Goal: Task Accomplishment & Management: Complete application form

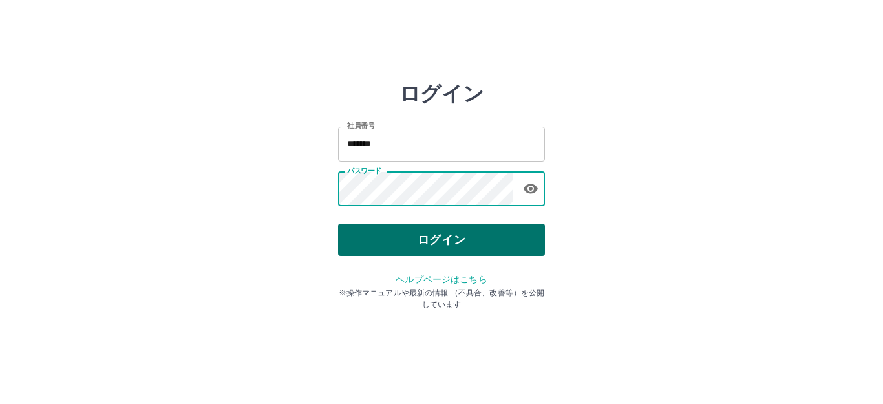
click at [438, 240] on button "ログイン" at bounding box center [441, 240] width 207 height 32
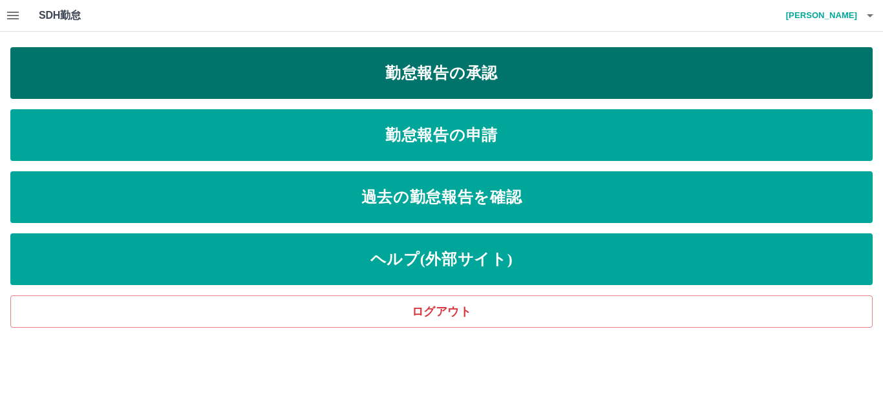
click at [431, 77] on link "勤怠報告の承認" at bounding box center [441, 73] width 863 height 52
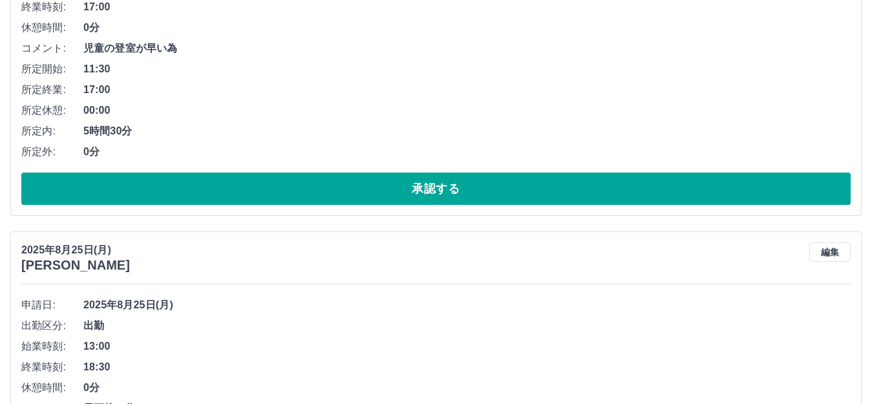
scroll to position [453, 0]
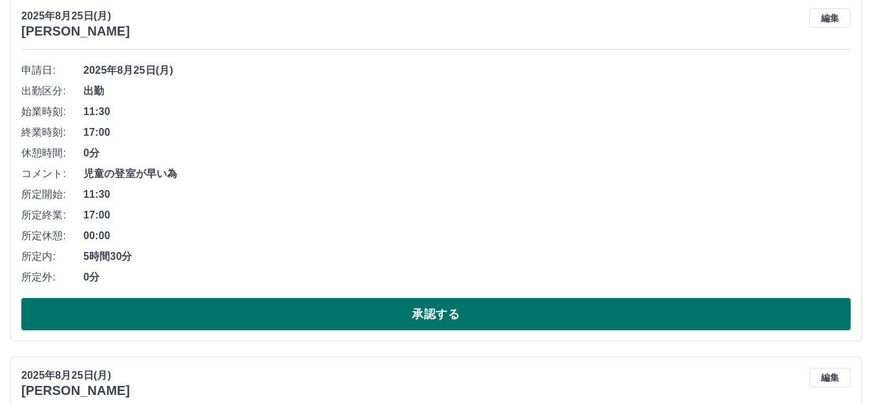
click at [376, 322] on button "承認する" at bounding box center [436, 314] width 830 height 32
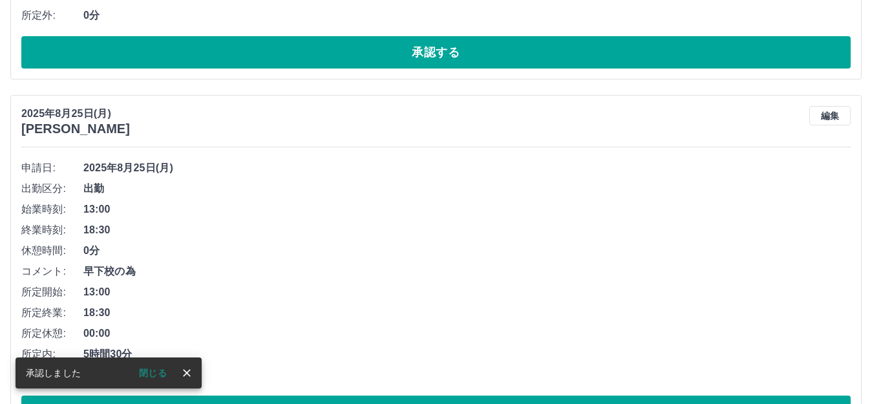
scroll to position [417, 0]
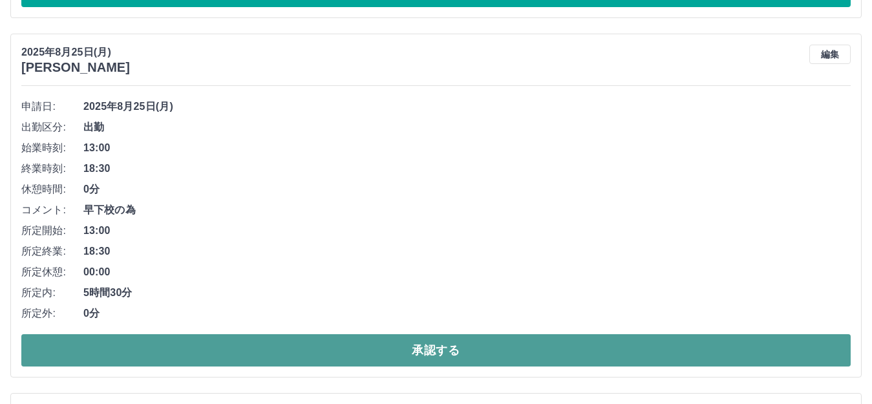
click at [464, 354] on button "承認する" at bounding box center [436, 350] width 830 height 32
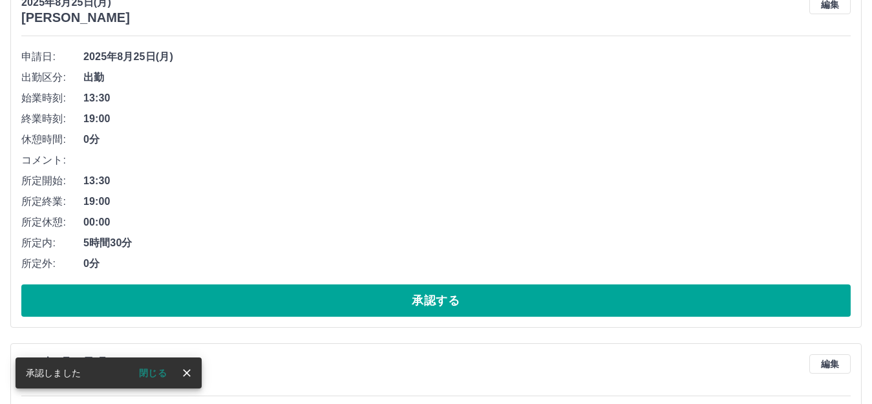
scroll to position [481, 0]
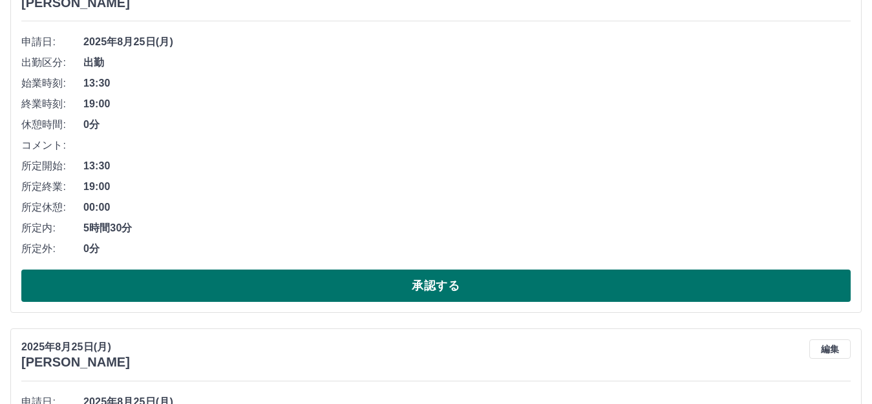
click at [424, 284] on button "承認する" at bounding box center [436, 286] width 830 height 32
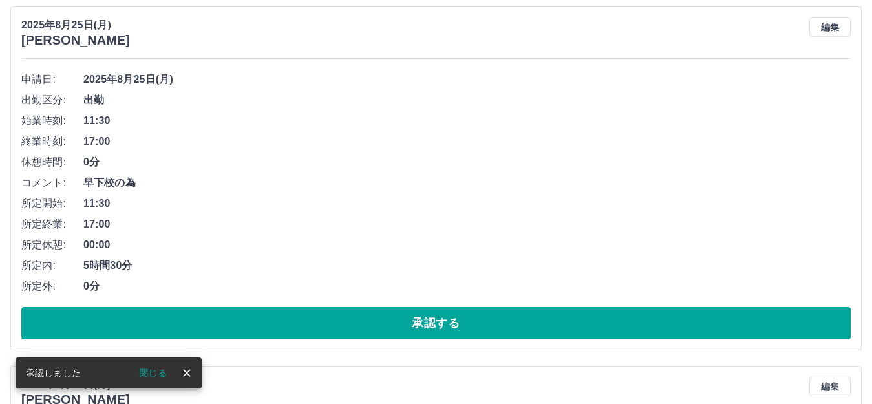
scroll to position [445, 0]
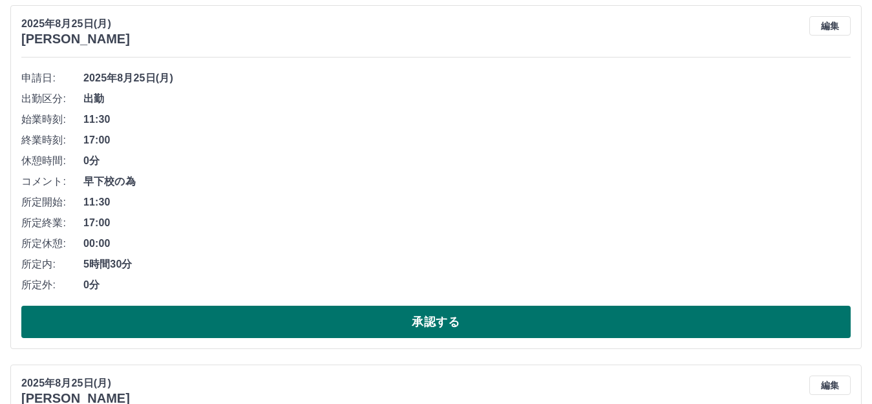
click at [396, 332] on button "承認する" at bounding box center [436, 322] width 830 height 32
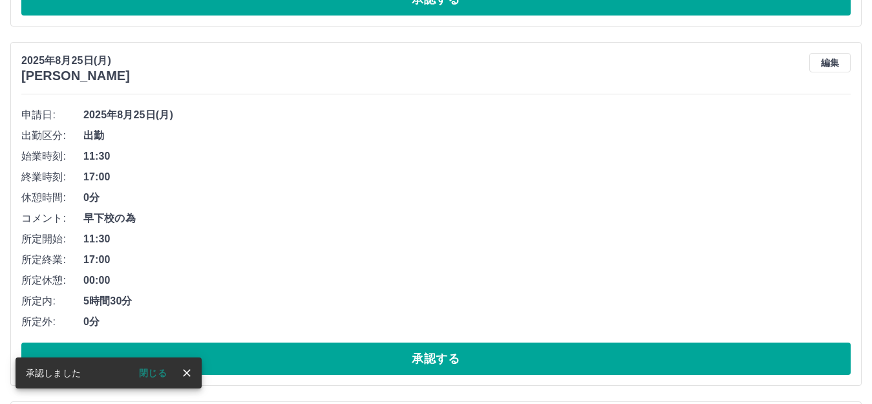
scroll to position [409, 0]
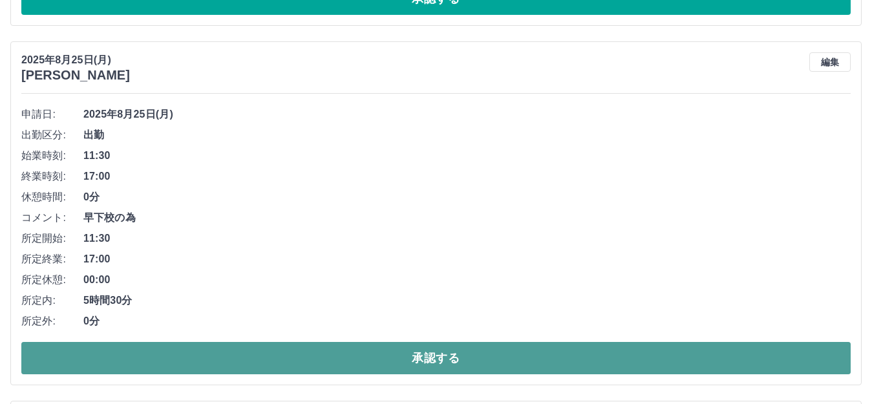
click at [372, 364] on button "承認する" at bounding box center [436, 358] width 830 height 32
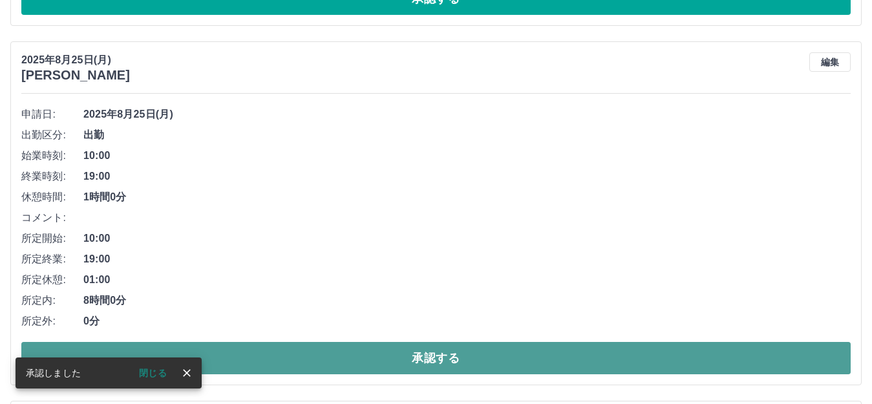
click at [369, 365] on button "承認する" at bounding box center [436, 358] width 830 height 32
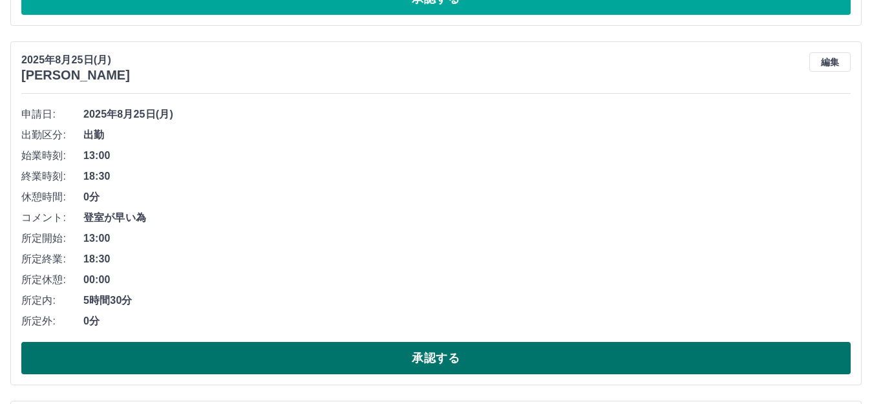
click at [367, 366] on button "承認する" at bounding box center [436, 358] width 830 height 32
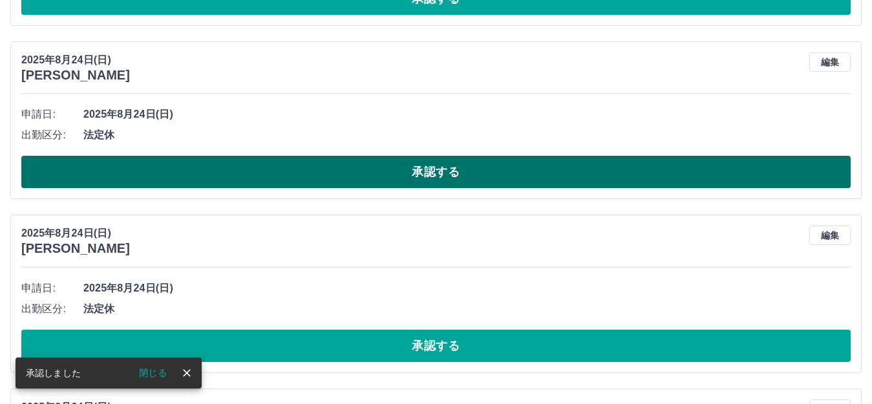
click at [312, 167] on button "承認する" at bounding box center [436, 172] width 830 height 32
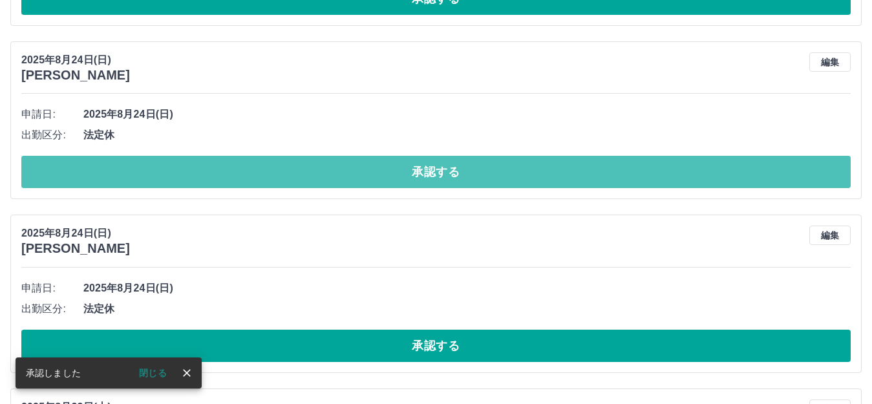
click at [312, 167] on button "承認する" at bounding box center [436, 172] width 830 height 32
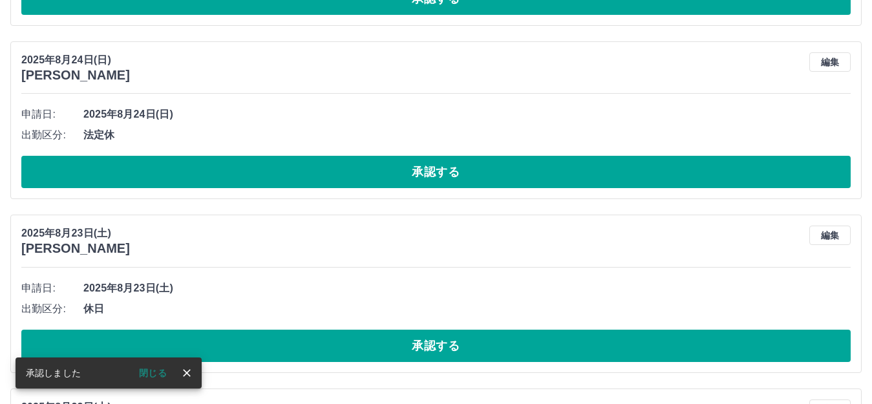
click at [312, 167] on button "承認する" at bounding box center [436, 172] width 830 height 32
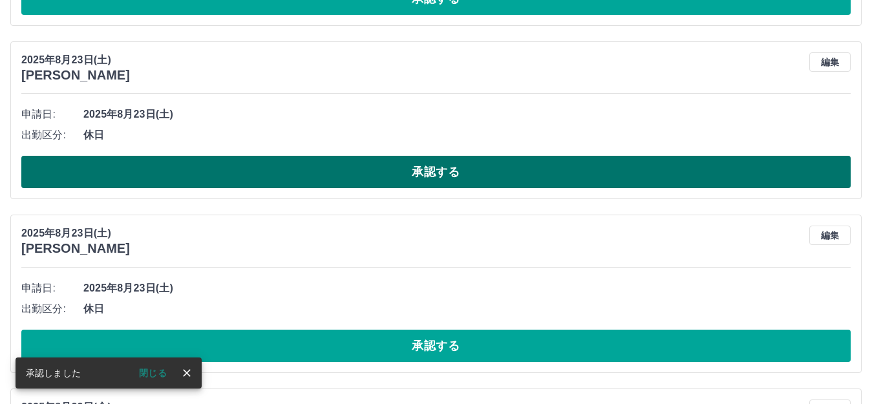
click at [312, 169] on button "承認する" at bounding box center [436, 172] width 830 height 32
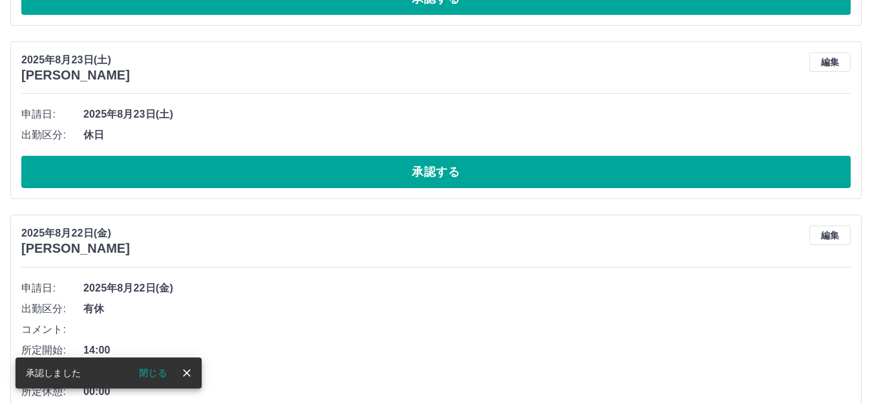
click at [312, 169] on button "承認する" at bounding box center [436, 172] width 830 height 32
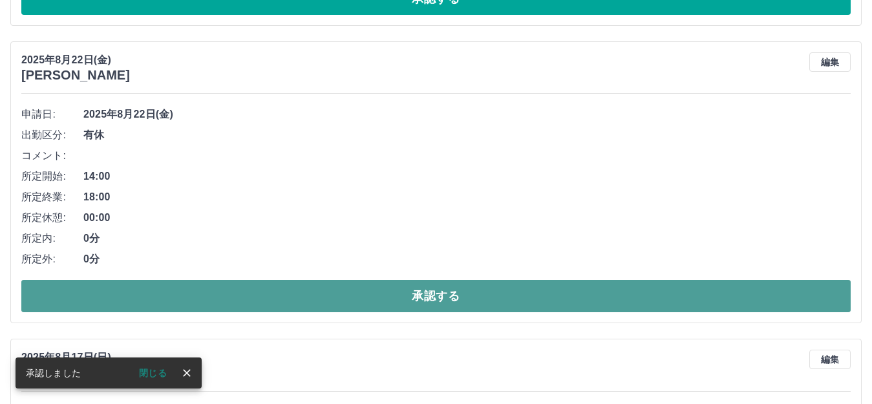
click at [324, 296] on button "承認する" at bounding box center [436, 296] width 830 height 32
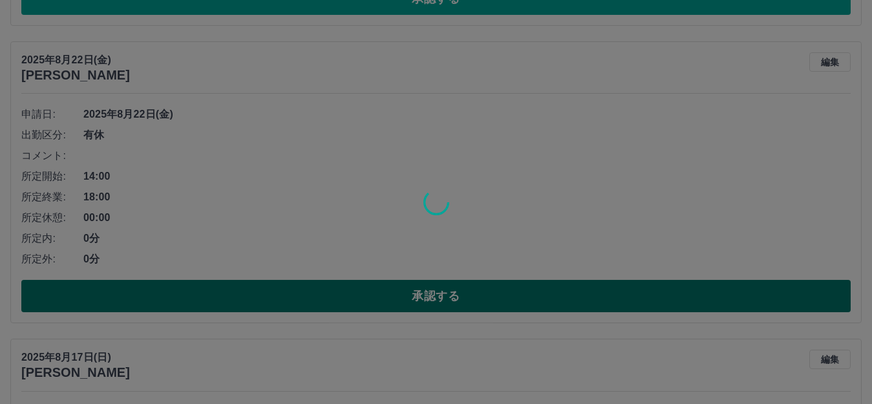
scroll to position [395, 0]
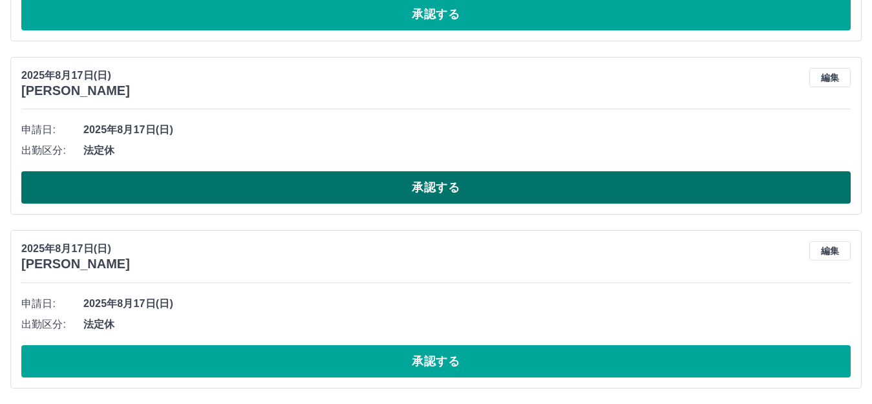
click at [302, 189] on button "承認する" at bounding box center [436, 187] width 830 height 32
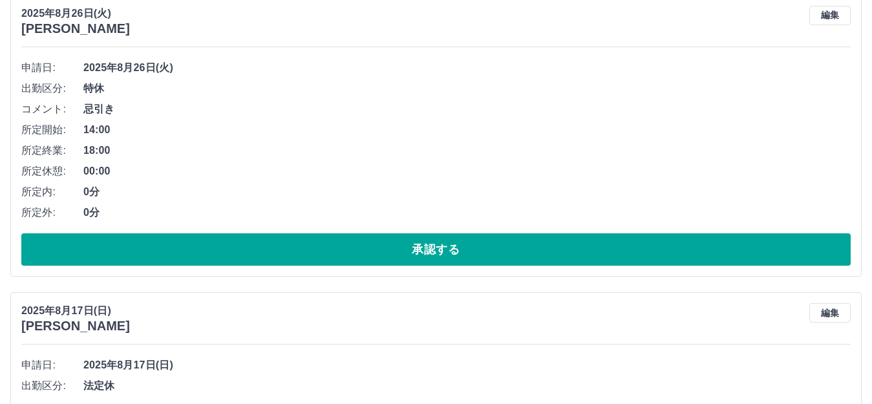
scroll to position [221, 0]
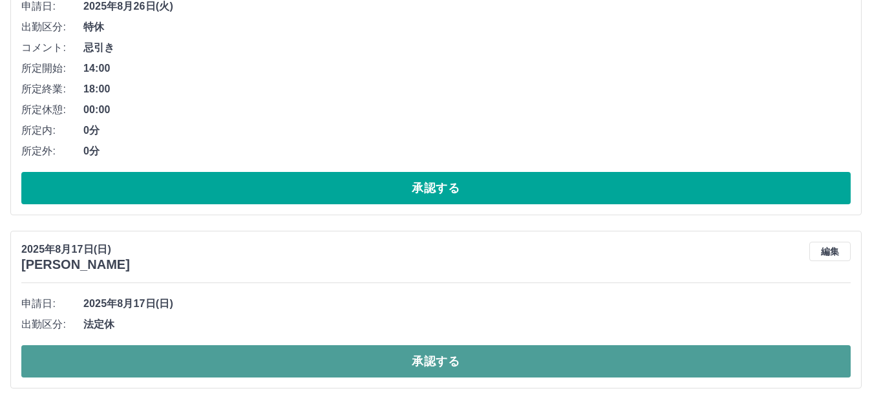
click at [268, 365] on button "承認する" at bounding box center [436, 361] width 830 height 32
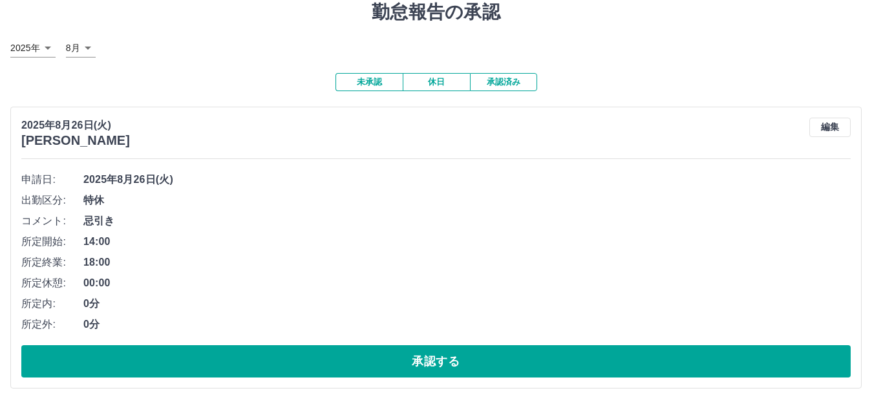
scroll to position [0, 0]
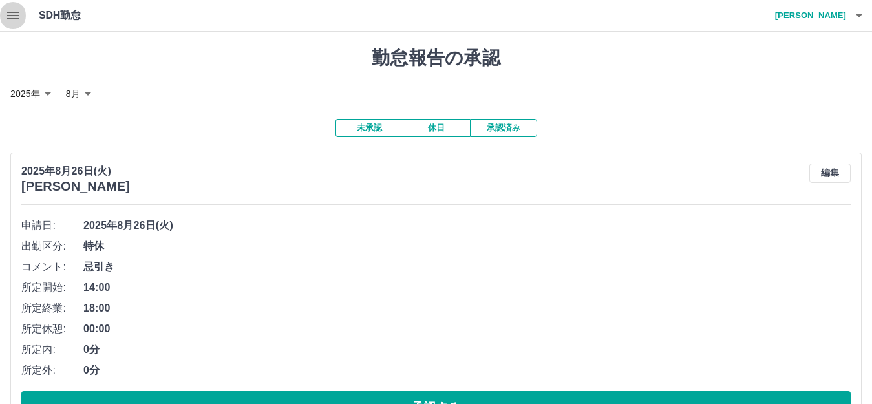
click at [16, 17] on icon "button" at bounding box center [13, 16] width 16 height 16
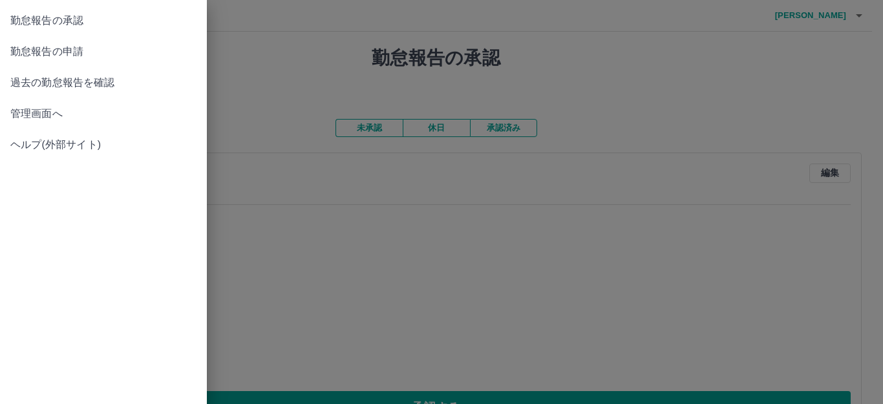
click at [41, 50] on span "勤怠報告の申請" at bounding box center [103, 52] width 186 height 16
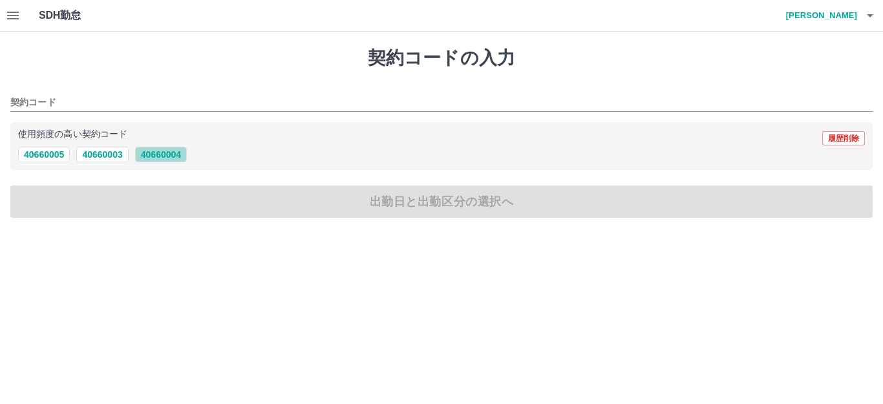
click at [155, 159] on button "40660004" at bounding box center [161, 155] width 52 height 16
type input "********"
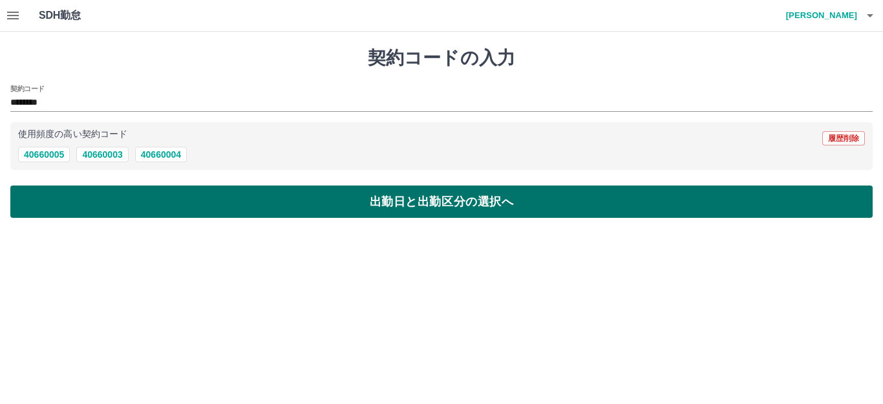
click at [164, 205] on button "出勤日と出勤区分の選択へ" at bounding box center [441, 202] width 863 height 32
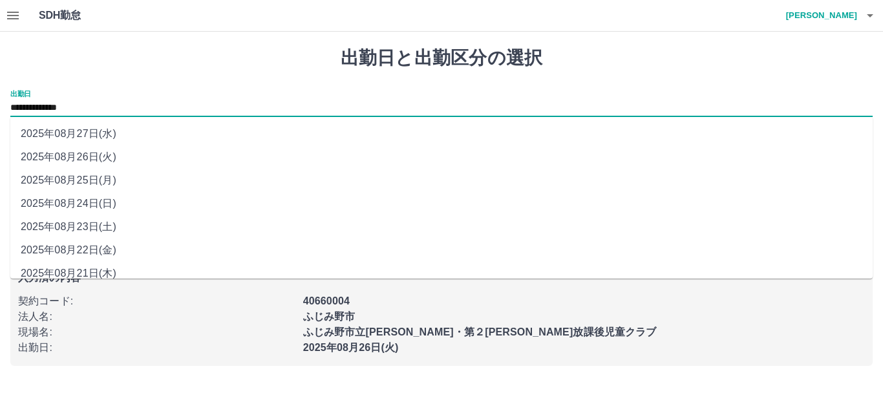
click at [102, 103] on input "**********" at bounding box center [441, 108] width 863 height 16
click at [103, 178] on li "2025年08月25日(月)" at bounding box center [441, 180] width 863 height 23
type input "**********"
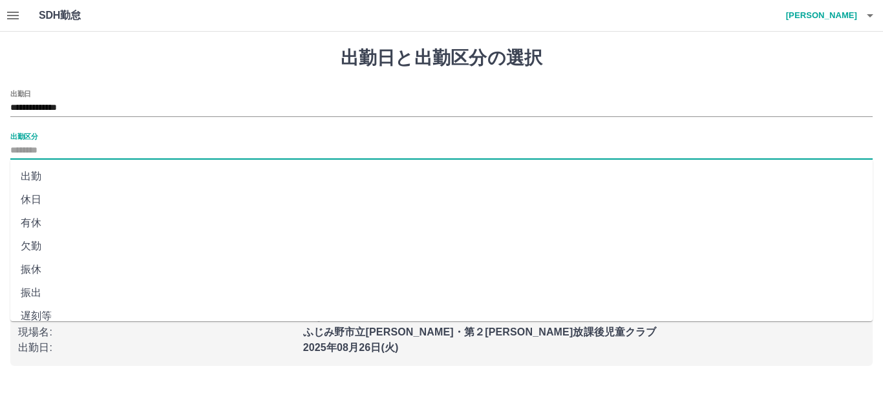
click at [51, 146] on input "出勤区分" at bounding box center [441, 151] width 863 height 16
click at [41, 173] on li "出勤" at bounding box center [441, 176] width 863 height 23
type input "**"
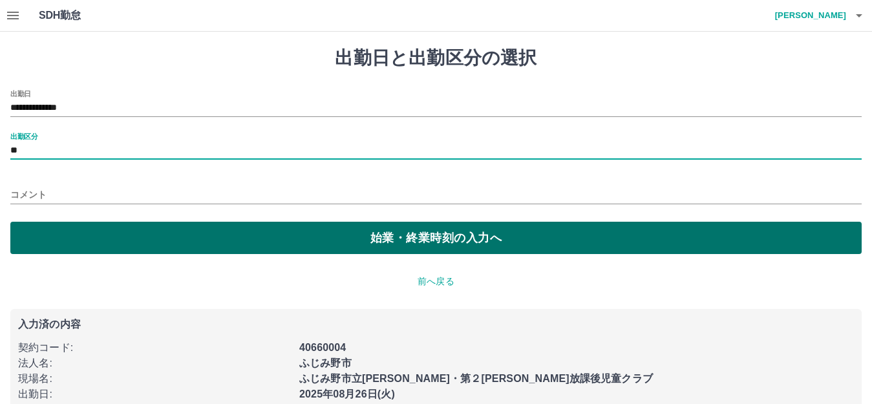
click at [78, 232] on button "始業・終業時刻の入力へ" at bounding box center [436, 238] width 852 height 32
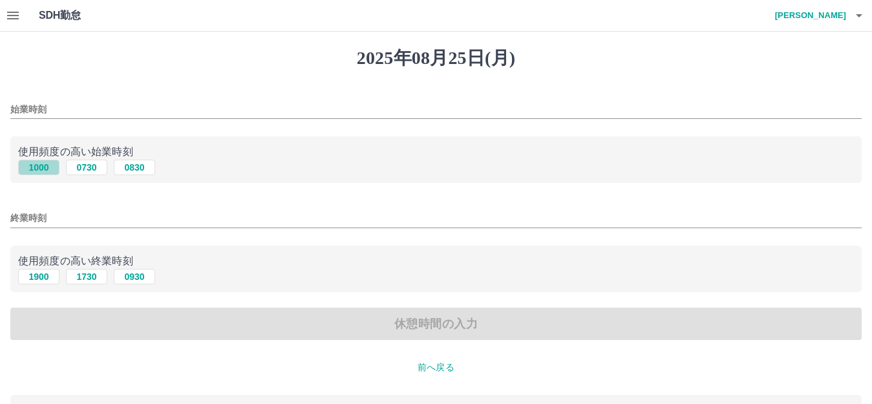
click at [46, 165] on button "1000" at bounding box center [38, 168] width 41 height 16
type input "****"
click at [41, 276] on button "1900" at bounding box center [38, 277] width 41 height 16
type input "****"
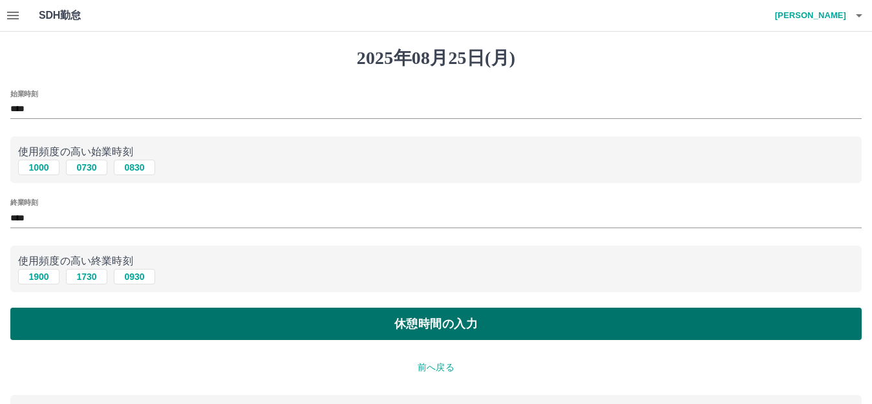
click at [56, 319] on button "休憩時間の入力" at bounding box center [436, 324] width 852 height 32
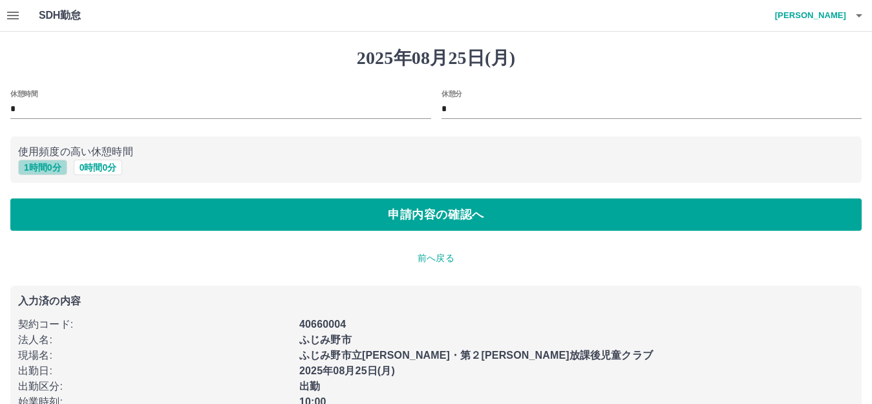
click at [50, 169] on button "1 時間 0 分" at bounding box center [42, 168] width 49 height 16
type input "*"
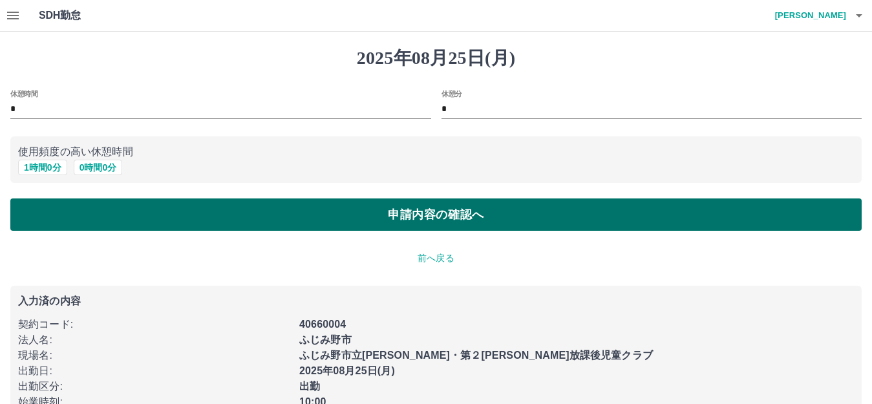
click at [56, 211] on button "申請内容の確認へ" at bounding box center [436, 215] width 852 height 32
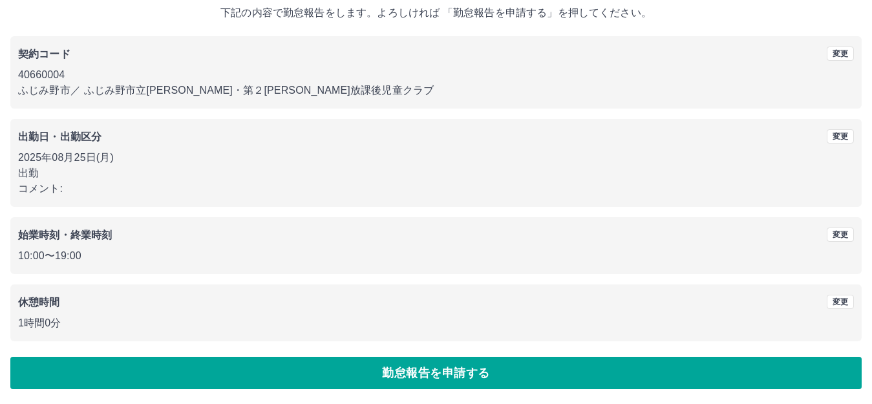
scroll to position [80, 0]
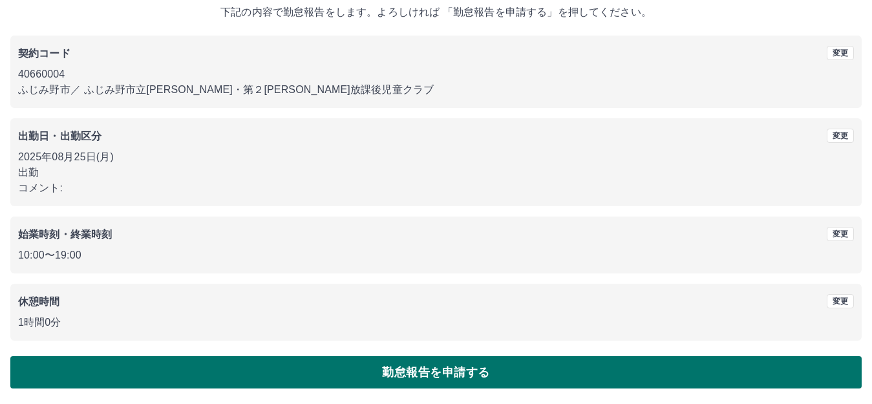
click at [322, 367] on button "勤怠報告を申請する" at bounding box center [436, 372] width 852 height 32
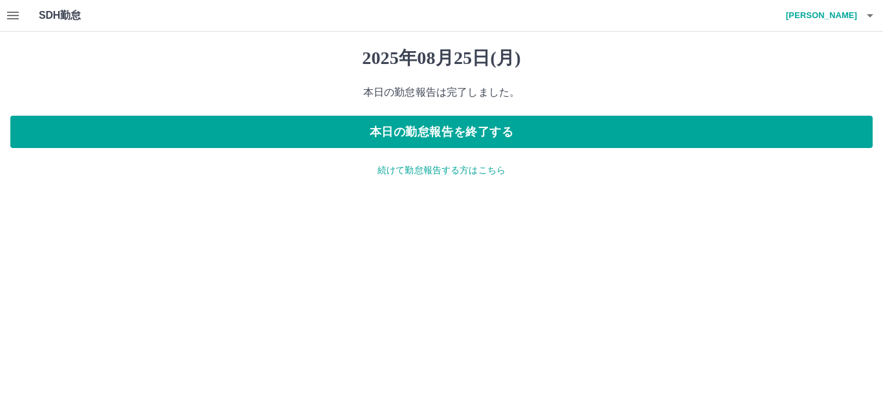
click at [15, 13] on icon "button" at bounding box center [13, 16] width 12 height 8
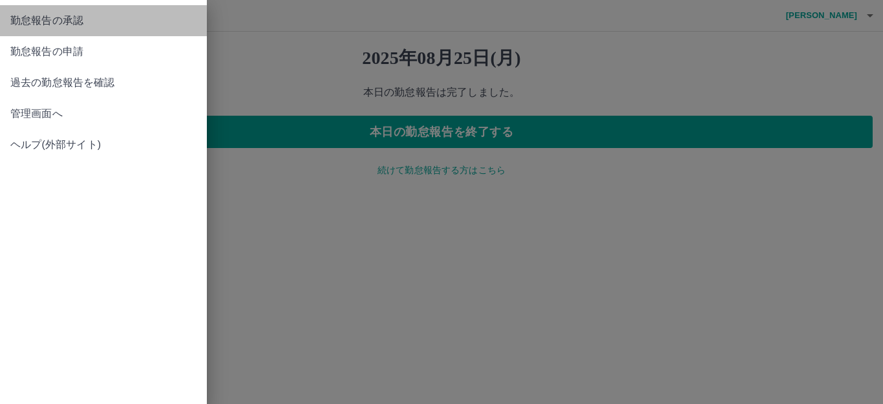
click at [53, 21] on span "勤怠報告の承認" at bounding box center [103, 21] width 186 height 16
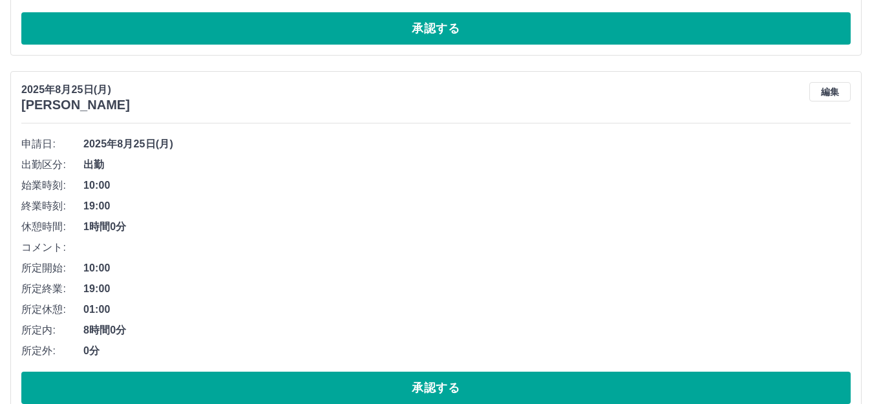
scroll to position [407, 0]
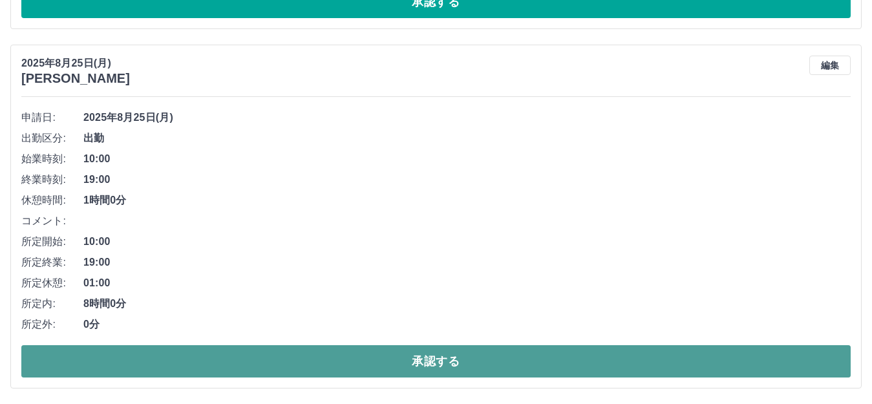
click at [255, 363] on button "承認する" at bounding box center [436, 361] width 830 height 32
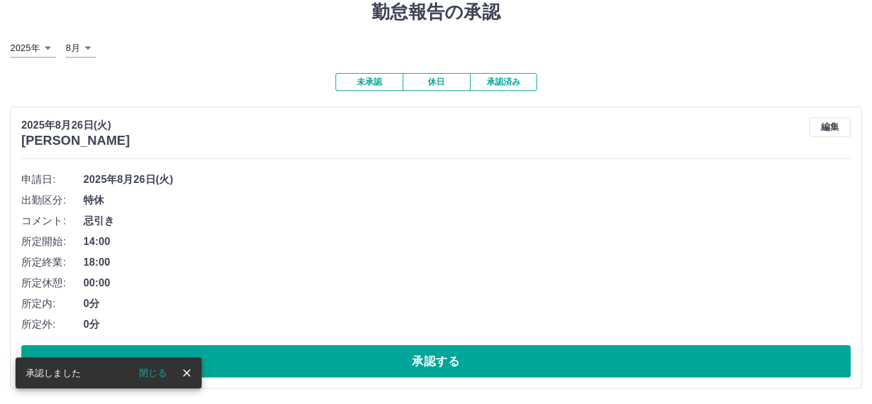
scroll to position [47, 0]
